Goal: Information Seeking & Learning: Learn about a topic

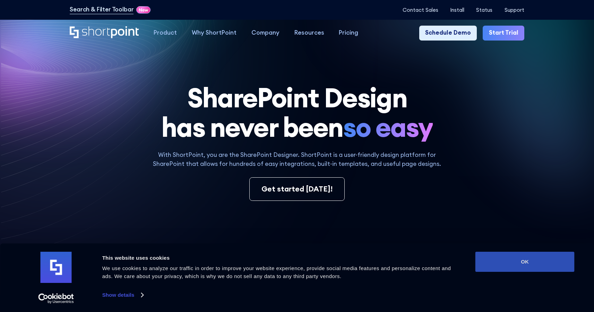
click at [497, 265] on button "OK" at bounding box center [524, 262] width 99 height 20
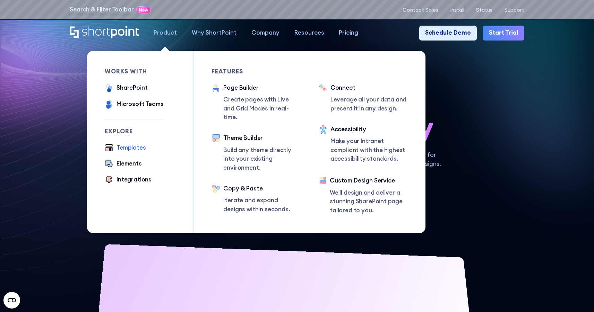
click at [136, 149] on div "Templates" at bounding box center [130, 148] width 29 height 9
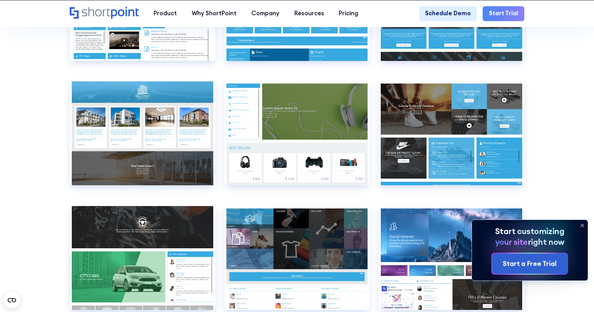
scroll to position [4438, 0]
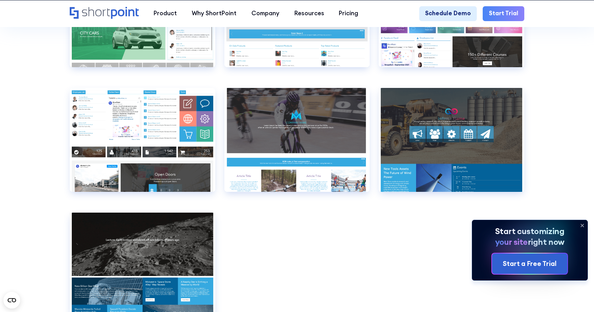
scroll to position [4677, 0]
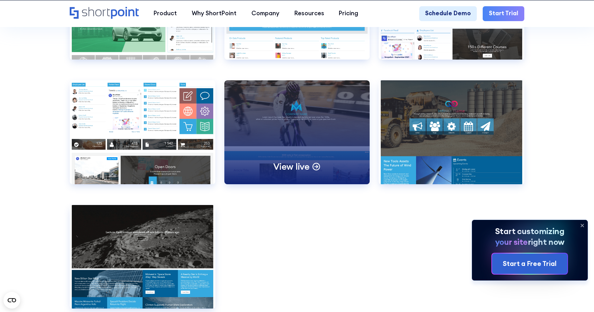
click at [314, 183] on div "View live" at bounding box center [297, 132] width 146 height 104
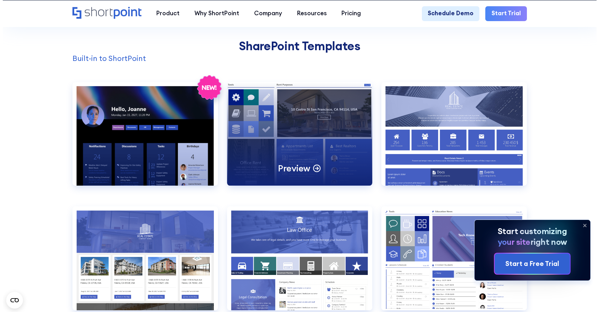
scroll to position [628, 0]
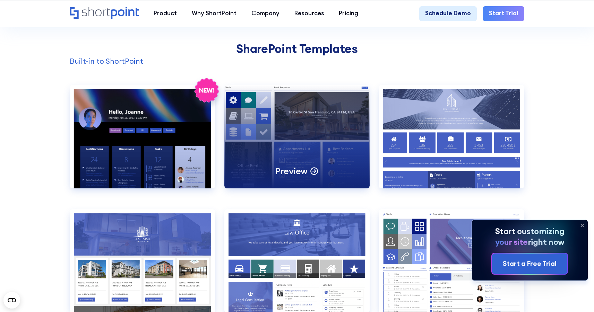
click at [300, 158] on div "Preview" at bounding box center [297, 137] width 146 height 104
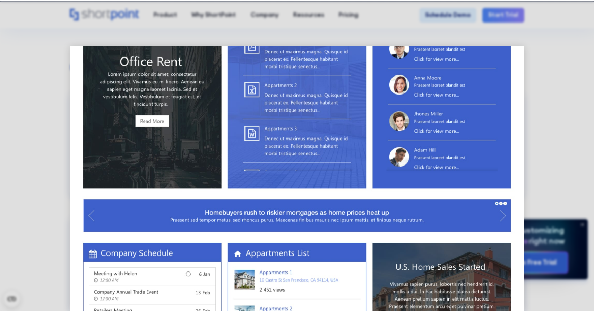
scroll to position [0, 0]
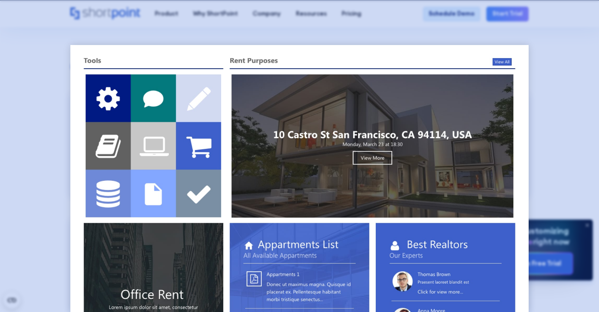
click at [574, 67] on div at bounding box center [299, 156] width 599 height 312
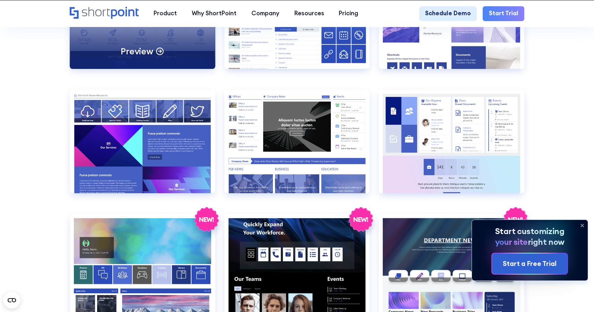
scroll to position [1012, 0]
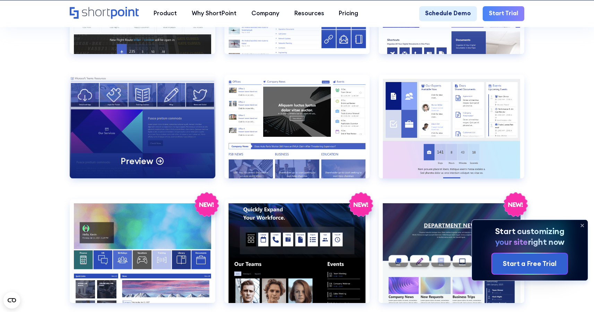
click at [156, 148] on div "Preview" at bounding box center [143, 127] width 146 height 104
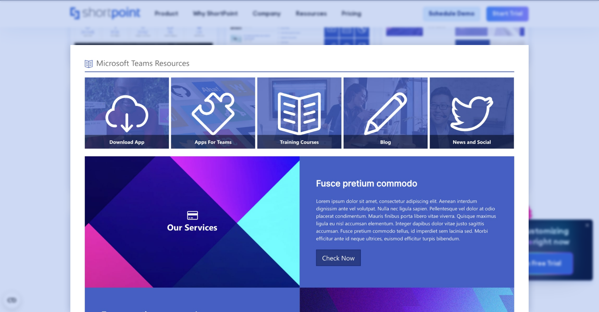
click at [583, 93] on div at bounding box center [299, 156] width 599 height 312
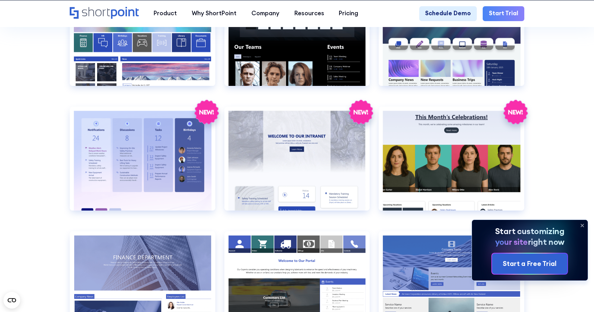
scroll to position [1190, 0]
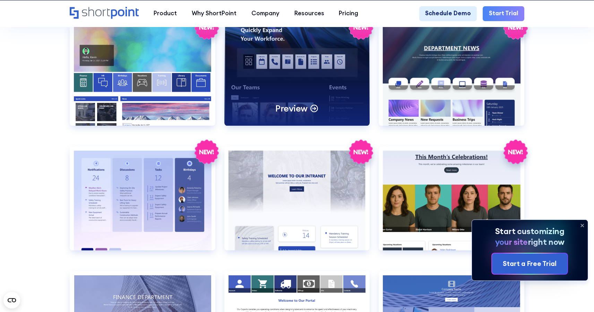
click at [291, 96] on div "Preview" at bounding box center [297, 74] width 146 height 104
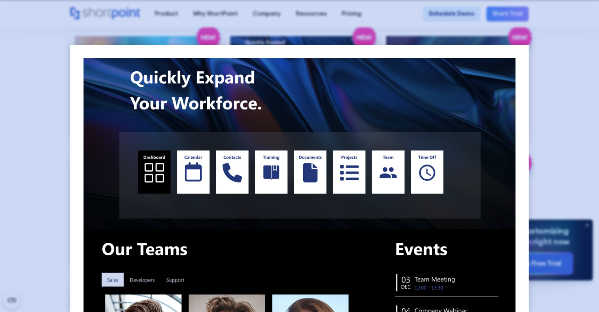
click at [579, 115] on div at bounding box center [299, 156] width 599 height 312
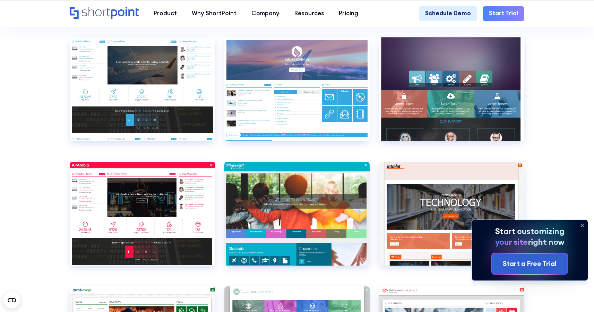
scroll to position [2226, 0]
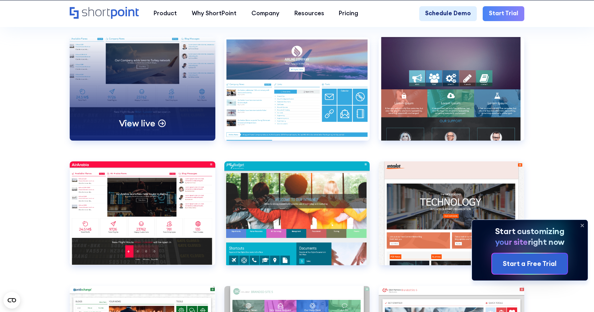
click at [187, 120] on div "View live" at bounding box center [143, 89] width 146 height 104
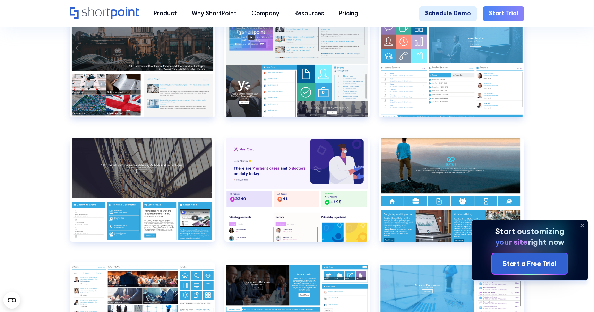
scroll to position [3010, 0]
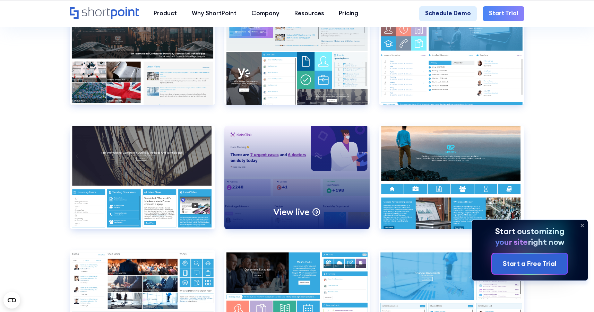
click at [288, 198] on div "View live" at bounding box center [297, 178] width 146 height 104
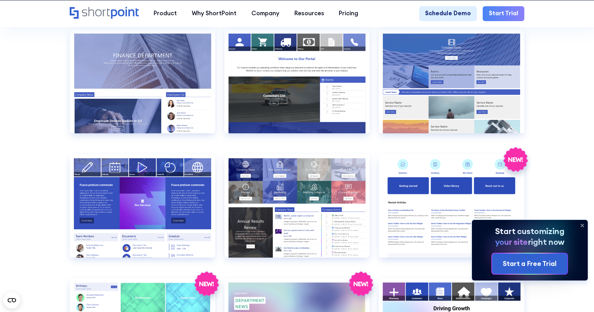
scroll to position [1379, 0]
